Goal: Communication & Community: Ask a question

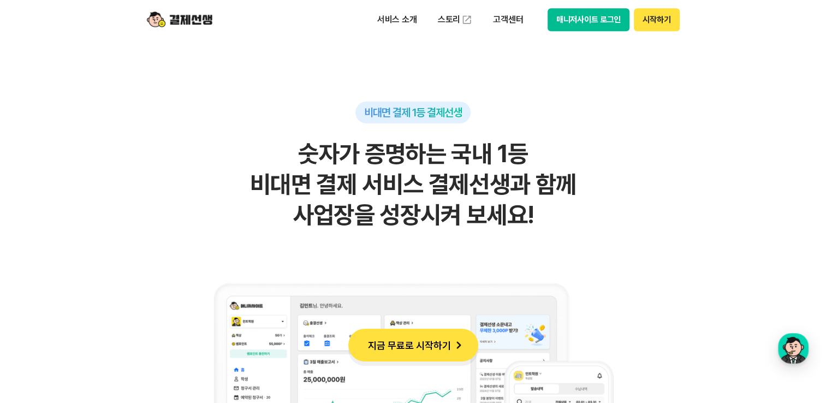
scroll to position [601, 0]
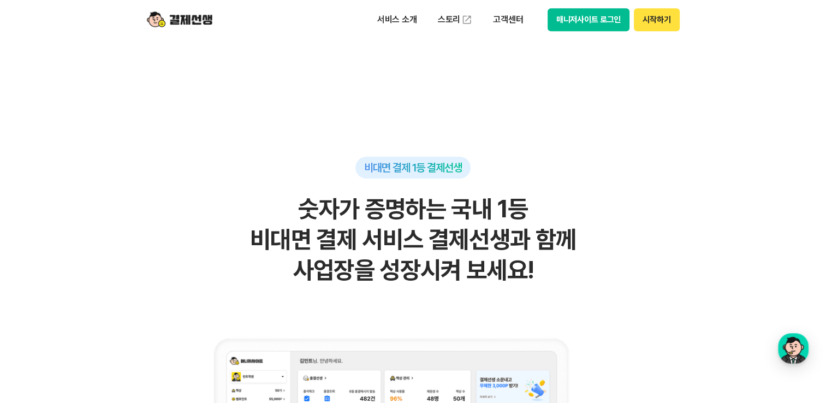
click at [659, 22] on button "시작하기" at bounding box center [656, 19] width 45 height 23
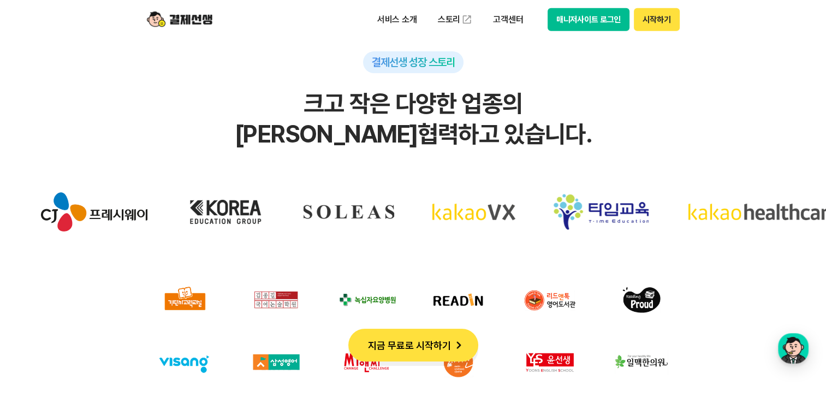
scroll to position [3331, 0]
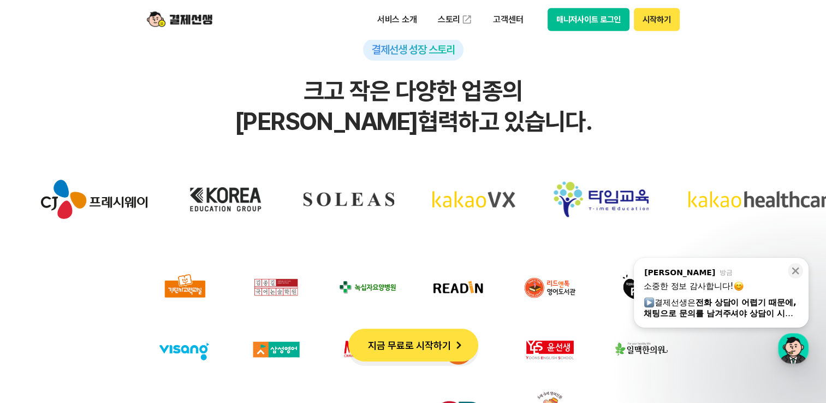
click at [577, 21] on button "매니저사이트 로그인" at bounding box center [589, 19] width 82 height 23
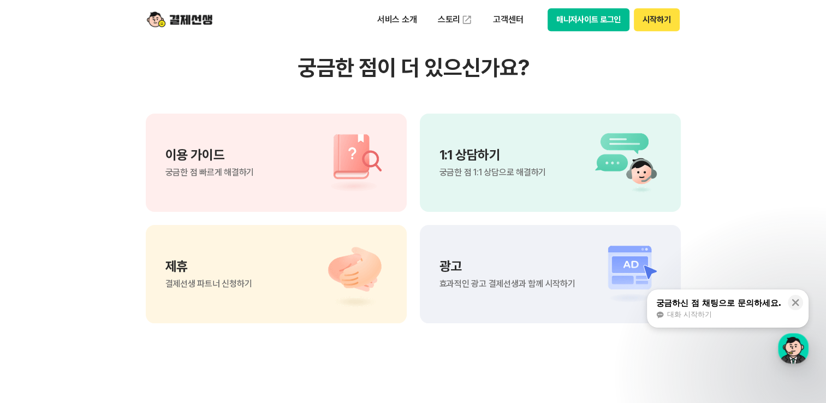
scroll to position [764, 0]
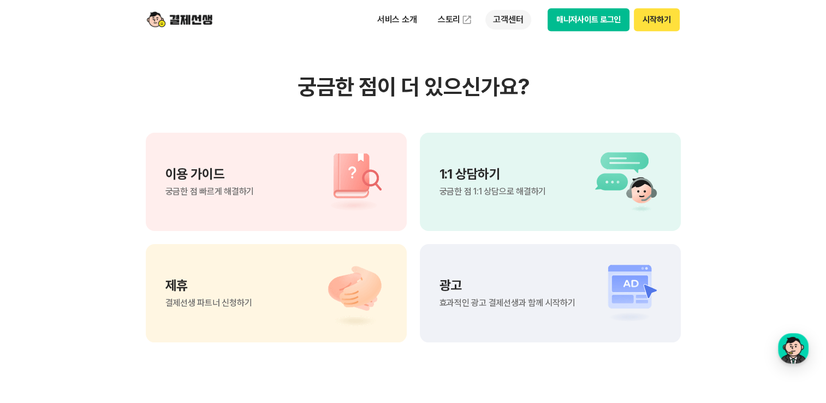
click at [511, 21] on p "고객센터" at bounding box center [507, 20] width 45 height 20
click at [735, 93] on section "궁금한 점이 더 있으신가요? 이용 가이드 궁금한 점 빠르게 해결하기 1:1 상담하기 궁금한 점 1:1 상담으로 해결하기 제휴 결제선생 파트너 …" at bounding box center [413, 208] width 826 height 553
click at [529, 185] on div "1:1 상담하기 궁금한 점 1:1 상담으로 해결하기" at bounding box center [493, 182] width 106 height 28
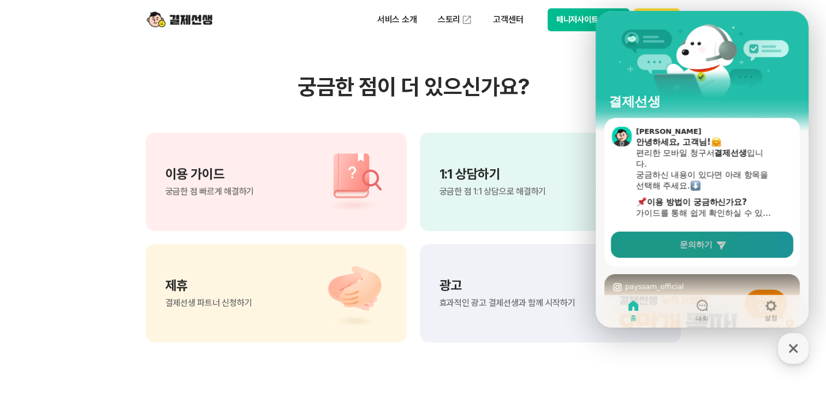
click at [695, 246] on span "문의하기" at bounding box center [696, 244] width 33 height 11
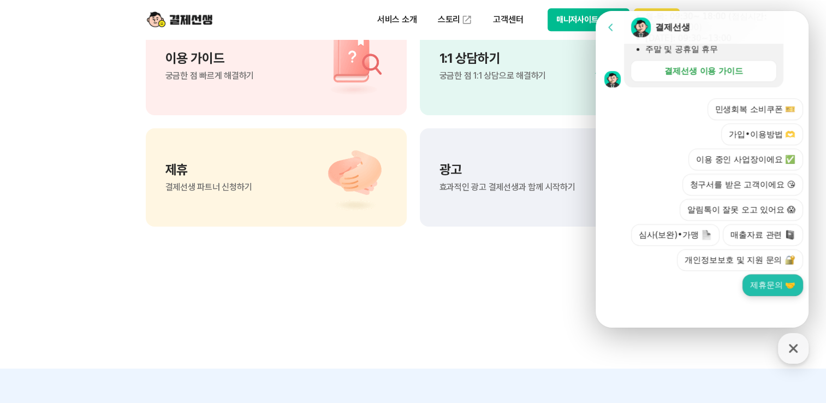
scroll to position [928, 0]
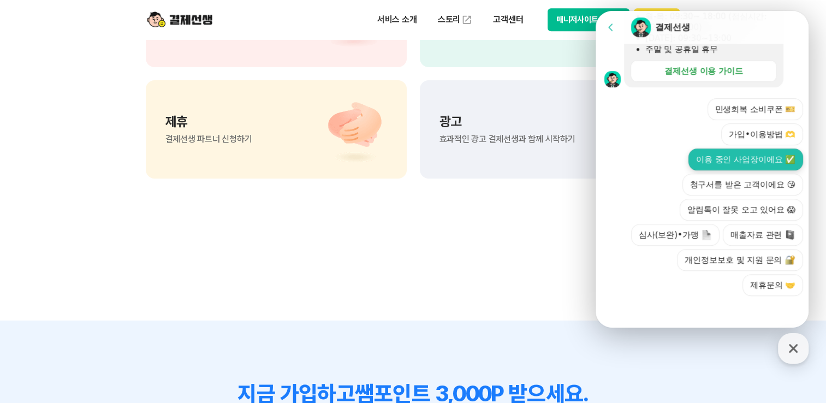
click at [729, 161] on button "이용 중인 사업장이에요 ✅" at bounding box center [745, 160] width 115 height 22
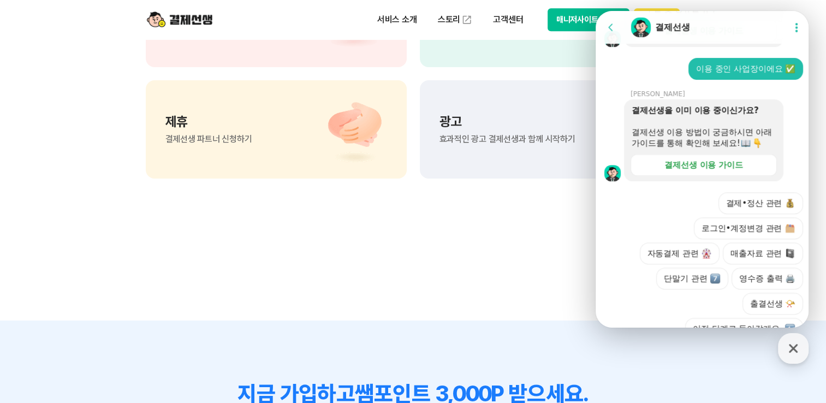
scroll to position [483, 0]
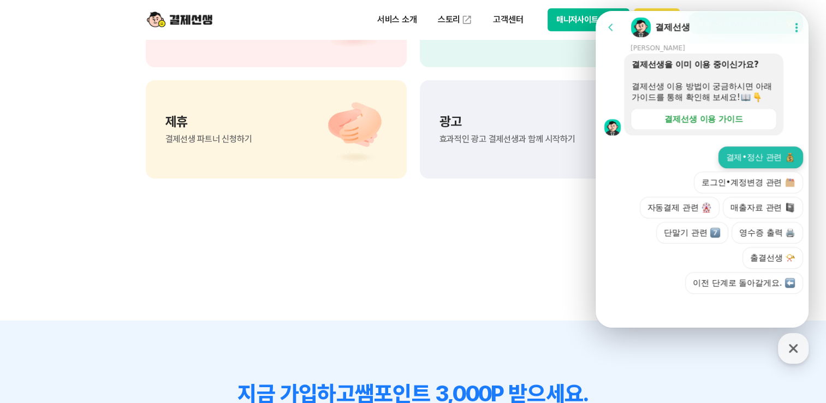
click at [748, 161] on button "결제•정산 관련" at bounding box center [761, 157] width 85 height 22
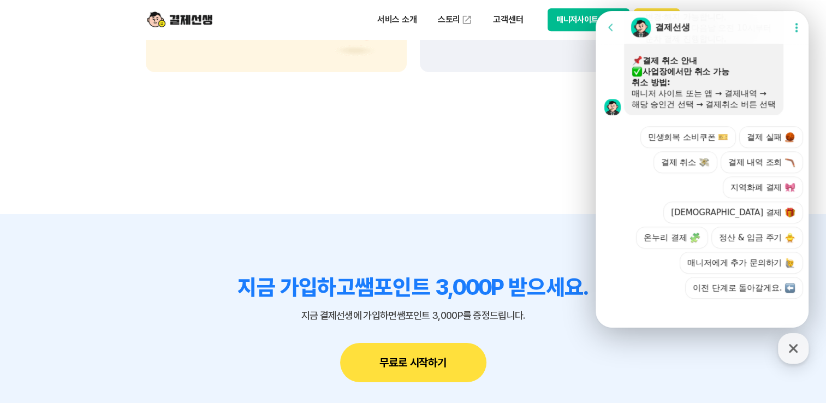
scroll to position [1037, 0]
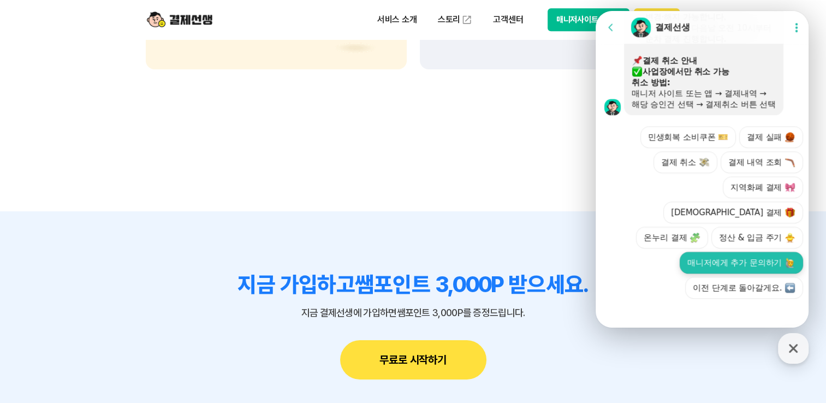
click at [744, 264] on button "매니저에게 추가 문의하기" at bounding box center [741, 263] width 123 height 22
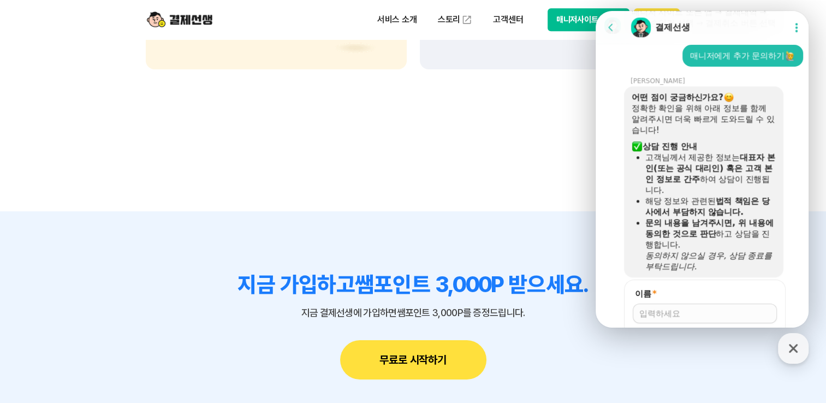
scroll to position [1125, 0]
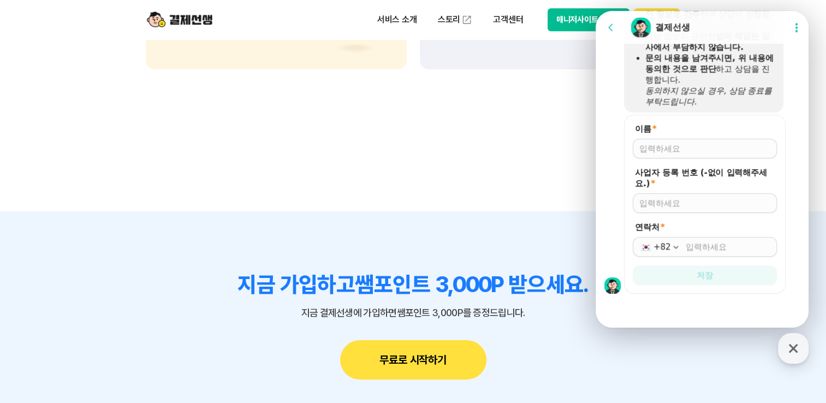
click at [686, 150] on input "이름 *" at bounding box center [704, 148] width 131 height 11
type input "d"
type input "이지현"
click at [696, 201] on input "사업자 등록 번호 (-없이 입력해주세요.) *" at bounding box center [704, 203] width 131 height 11
type input "5929302057"
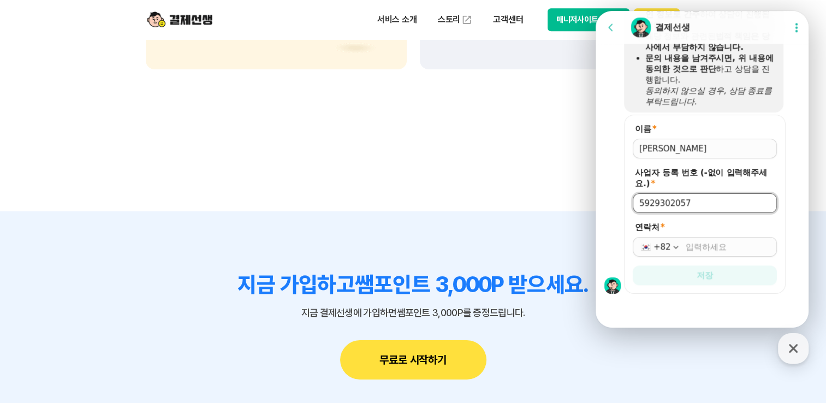
click at [702, 250] on input "연락처 *" at bounding box center [728, 246] width 85 height 11
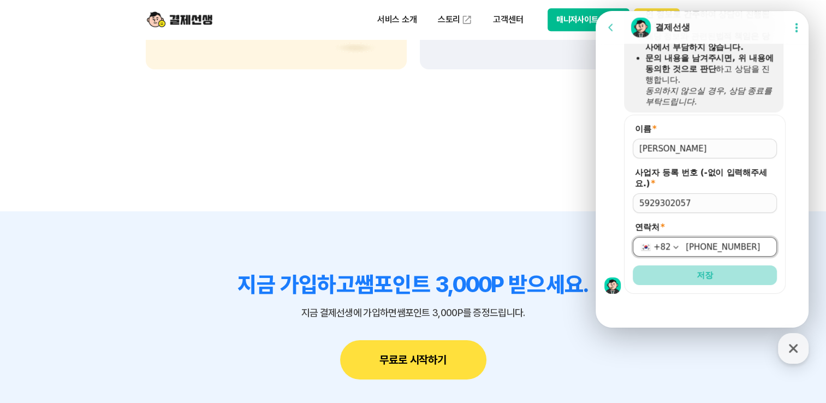
type input "010-4725-4438"
click at [708, 277] on span "저장" at bounding box center [705, 275] width 16 height 11
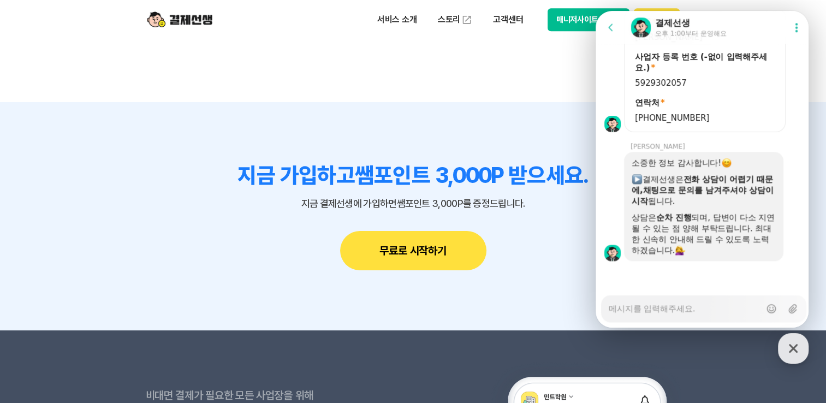
scroll to position [1232, 0]
type textarea "x"
